Goal: Information Seeking & Learning: Learn about a topic

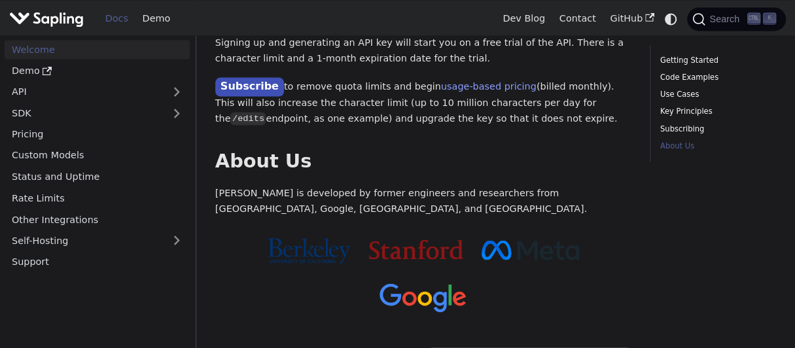
scroll to position [1240, 0]
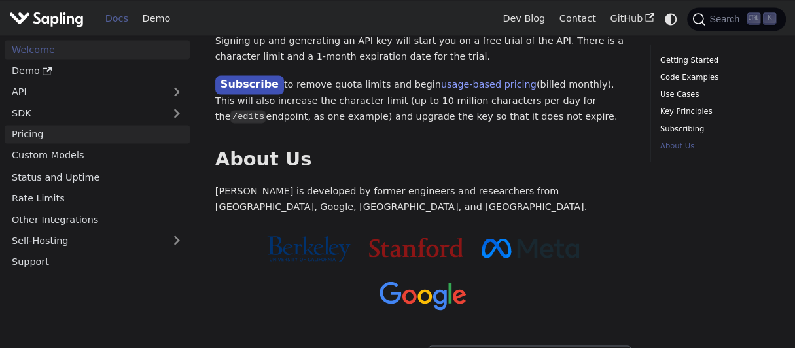
click at [90, 125] on link "Pricing" at bounding box center [97, 134] width 185 height 19
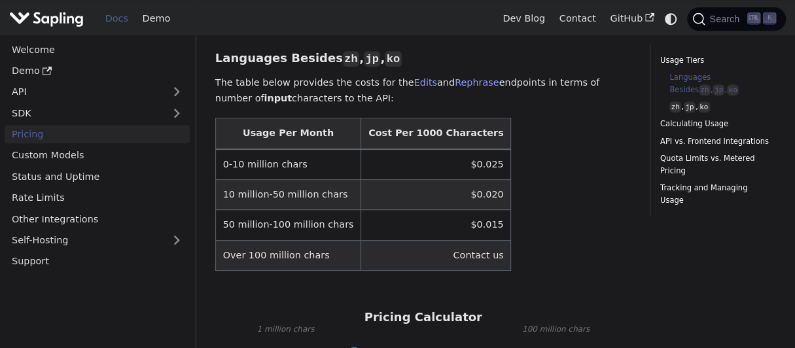
scroll to position [404, 0]
click at [116, 147] on link "Custom Models" at bounding box center [97, 155] width 185 height 19
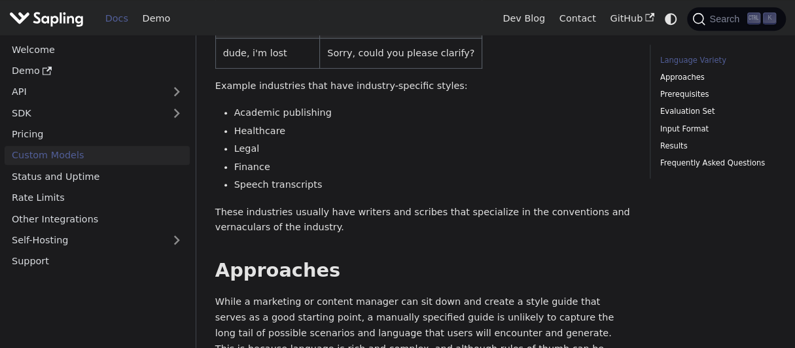
scroll to position [385, 0]
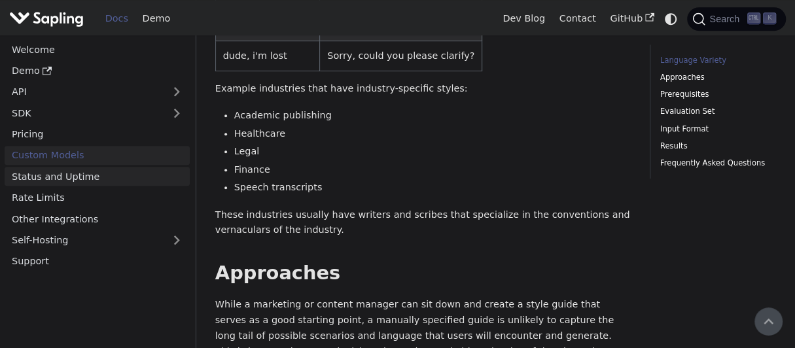
click at [129, 181] on link "Status and Uptime" at bounding box center [97, 176] width 185 height 19
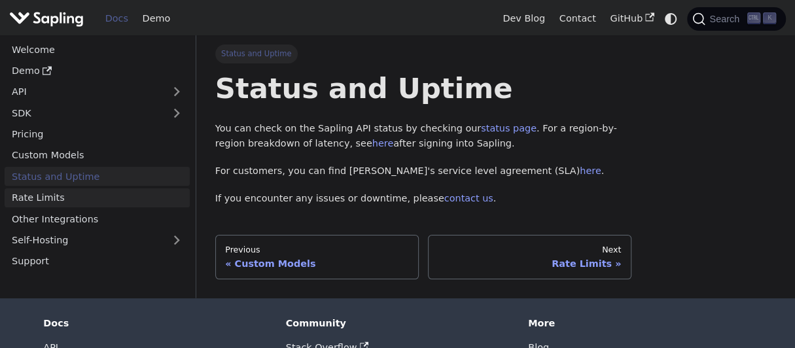
click at [140, 203] on link "Rate Limits" at bounding box center [97, 197] width 185 height 19
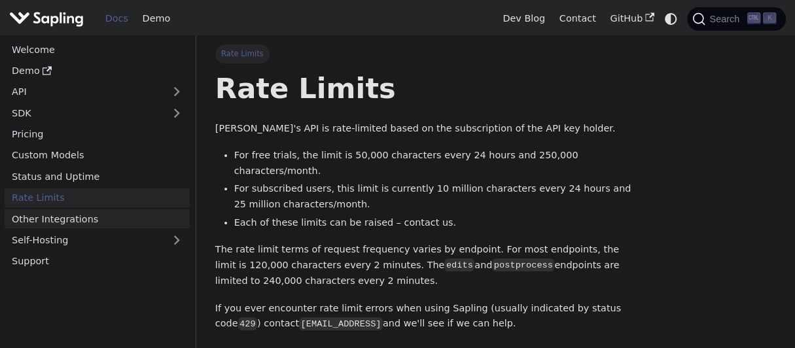
drag, startPoint x: 148, startPoint y: 206, endPoint x: 122, endPoint y: 218, distance: 29.6
click at [122, 218] on link "Other Integrations" at bounding box center [97, 218] width 185 height 19
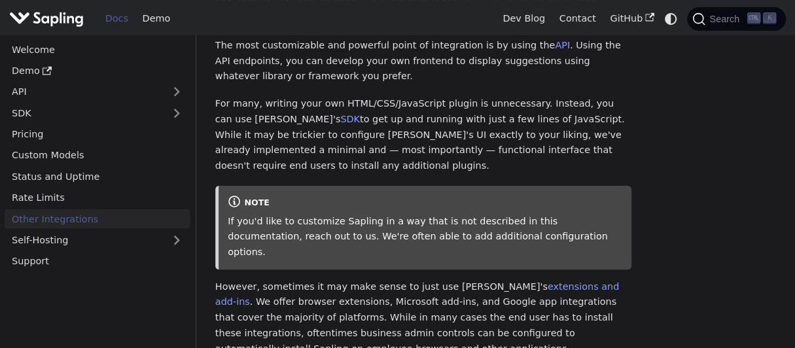
scroll to position [144, 0]
